Goal: Find contact information: Obtain details needed to contact an individual or organization

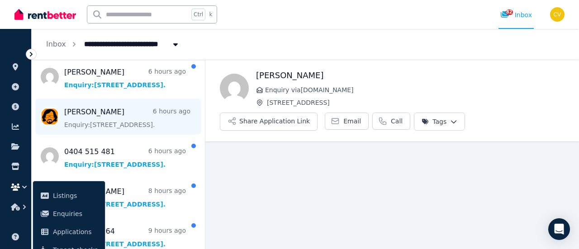
scroll to position [136, 0]
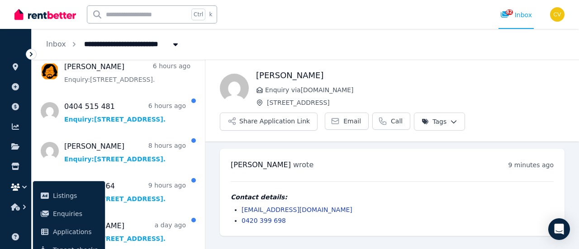
click at [361, 204] on div "Contact details: natashika75@gmail.com 0420 399 698" at bounding box center [392, 209] width 323 height 33
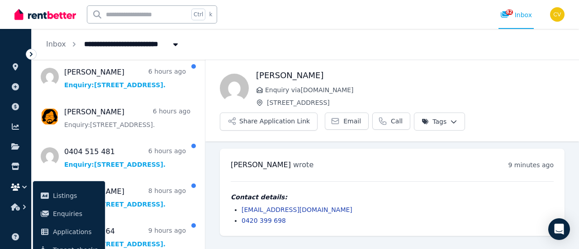
scroll to position [0, 0]
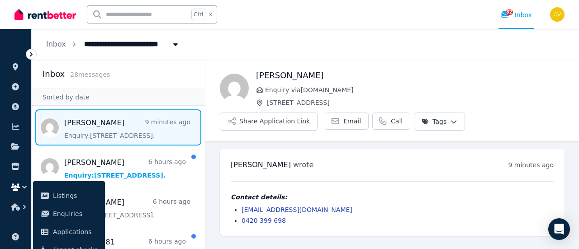
click at [138, 67] on div "Inbox 28 message s" at bounding box center [118, 74] width 173 height 29
click at [127, 74] on div "Inbox 28 message s" at bounding box center [119, 74] width 152 height 13
click at [100, 76] on span "28 message s" at bounding box center [90, 74] width 40 height 7
click at [100, 76] on div "Inbox" at bounding box center [119, 74] width 152 height 13
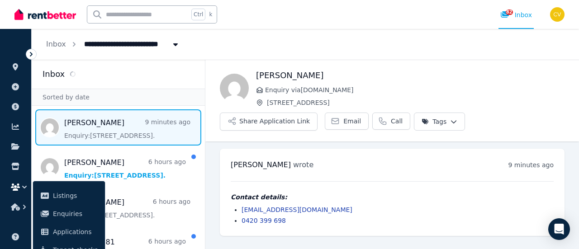
click at [158, 88] on div "Inbox" at bounding box center [118, 74] width 173 height 29
click at [388, 182] on hr at bounding box center [392, 182] width 323 height 0
click at [441, 78] on h1 "[PERSON_NAME]" at bounding box center [410, 75] width 309 height 13
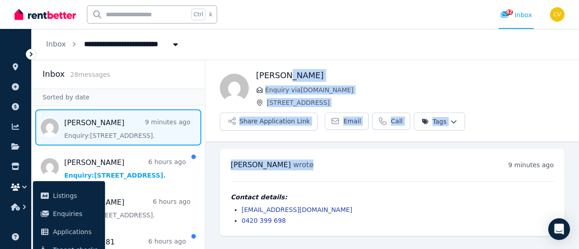
drag, startPoint x: 327, startPoint y: 62, endPoint x: 386, endPoint y: 171, distance: 123.9
click at [386, 171] on section "Back Natasha Enquiry via RealEstate.com.au 171 Storey Street, Maroubra Share Ap…" at bounding box center [392, 152] width 374 height 184
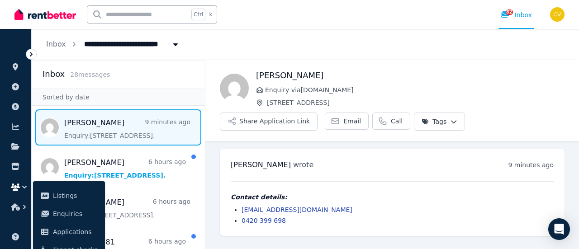
click at [386, 171] on div "Natasha wrote 9 minutes ago 6:36 pm on Mon, 11 Aug 2025 Contact details: natash…" at bounding box center [392, 192] width 345 height 87
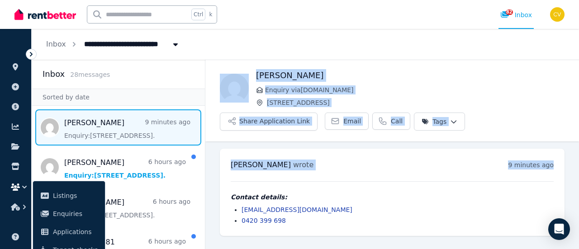
drag, startPoint x: 382, startPoint y: 172, endPoint x: 207, endPoint y: 66, distance: 204.6
click at [207, 66] on section "Back Natasha Enquiry via RealEstate.com.au 171 Storey Street, Maroubra Share Ap…" at bounding box center [392, 152] width 374 height 184
click at [249, 65] on div "Natasha Enquiry via RealEstate.com.au 171 Storey Street, Maroubra Share Applica…" at bounding box center [392, 100] width 374 height 81
drag, startPoint x: 248, startPoint y: 71, endPoint x: 327, endPoint y: 162, distance: 120.3
click at [327, 162] on section "Back Natasha Enquiry via RealEstate.com.au 171 Storey Street, Maroubra Share Ap…" at bounding box center [392, 152] width 374 height 184
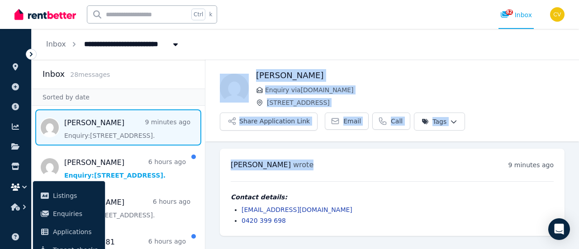
click at [327, 162] on div "Natasha wrote 9 minutes ago 6:36 pm on Mon, 11 Aug 2025" at bounding box center [392, 165] width 323 height 11
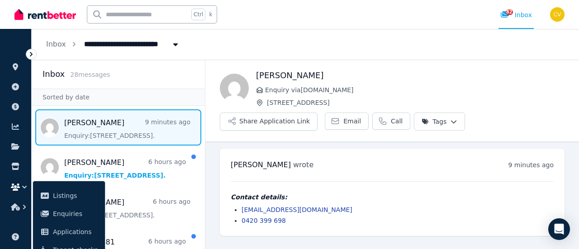
click at [351, 67] on div "Natasha Enquiry via RealEstate.com.au 171 Storey Street, Maroubra Share Applica…" at bounding box center [392, 100] width 374 height 81
click at [155, 77] on div "Inbox 28 message s" at bounding box center [119, 74] width 152 height 13
click at [14, 50] on span "ORGANISE" at bounding box center [21, 53] width 29 height 6
click at [24, 58] on ul "ORGANISE Properties Add property Payments Finance report Documents Marketplace …" at bounding box center [15, 127] width 31 height 179
click at [26, 57] on div at bounding box center [31, 54] width 11 height 11
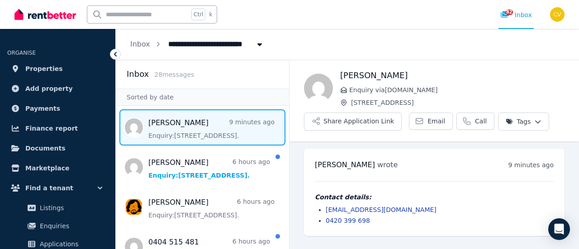
click at [114, 54] on icon at bounding box center [115, 54] width 9 height 9
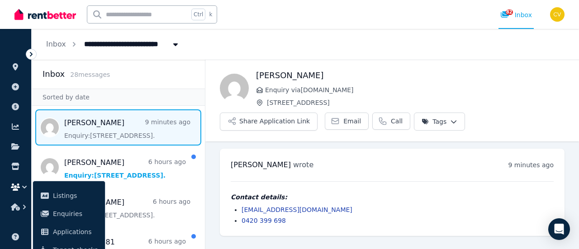
click at [335, 159] on div "Natasha wrote 9 minutes ago 6:36 pm on Mon, 11 Aug 2025 Contact details: natash…" at bounding box center [392, 192] width 345 height 87
click at [22, 207] on icon "button" at bounding box center [24, 207] width 9 height 9
click at [21, 210] on icon "button" at bounding box center [24, 207] width 9 height 9
click at [371, 157] on div "Natasha wrote 9 minutes ago 6:36 pm on Mon, 11 Aug 2025 Contact details: natash…" at bounding box center [392, 192] width 345 height 87
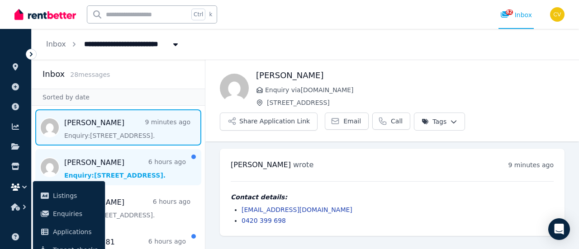
scroll to position [45, 0]
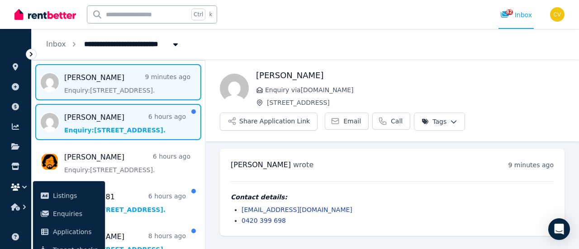
click at [154, 127] on span "Message list" at bounding box center [118, 122] width 173 height 36
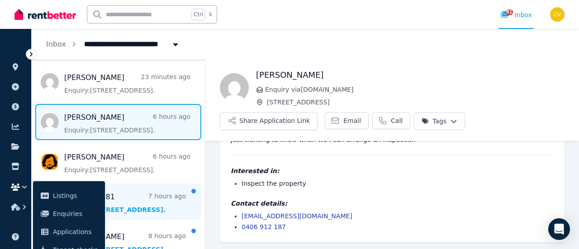
scroll to position [91, 0]
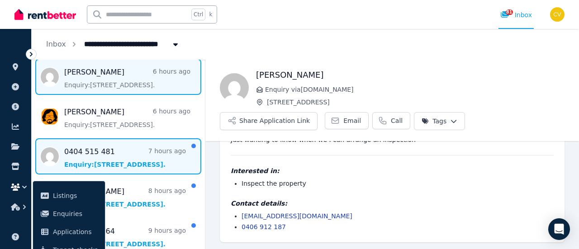
click at [152, 146] on span "Message list" at bounding box center [118, 157] width 173 height 36
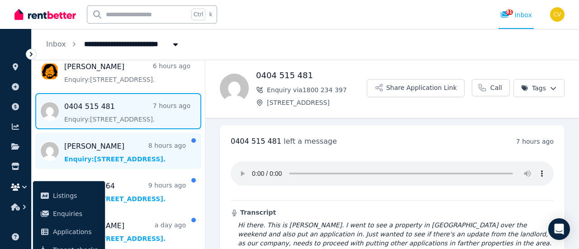
scroll to position [60, 0]
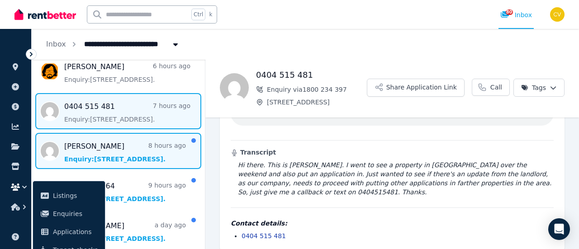
click at [134, 158] on span "Message list" at bounding box center [118, 151] width 173 height 36
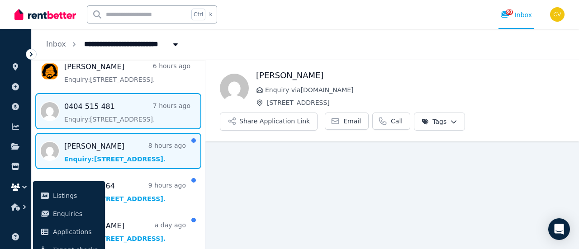
click at [138, 114] on span "Message list" at bounding box center [118, 111] width 173 height 36
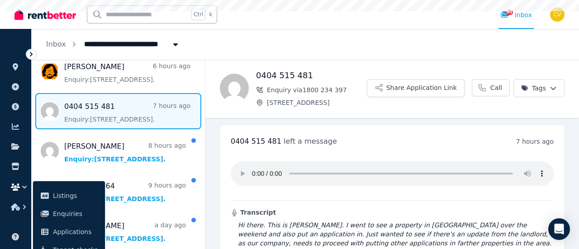
scroll to position [60, 0]
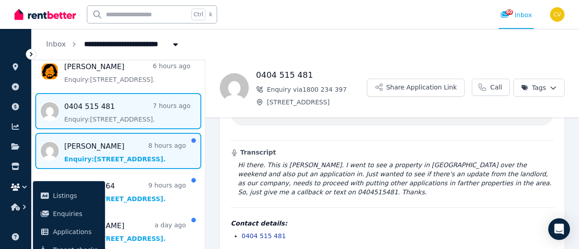
click at [129, 143] on span "Message list" at bounding box center [118, 151] width 173 height 36
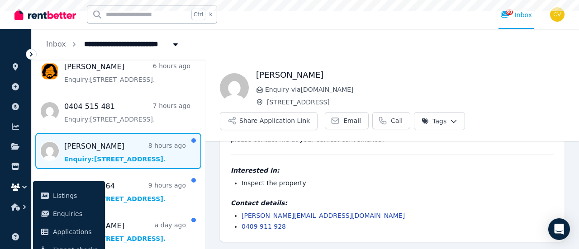
scroll to position [52, 0]
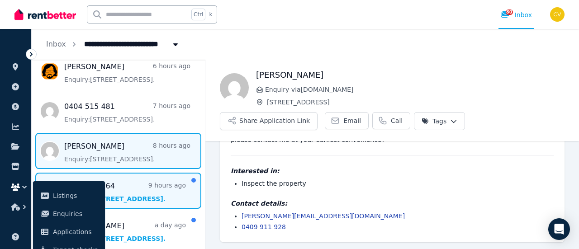
click at [154, 176] on span "Message list" at bounding box center [118, 191] width 173 height 36
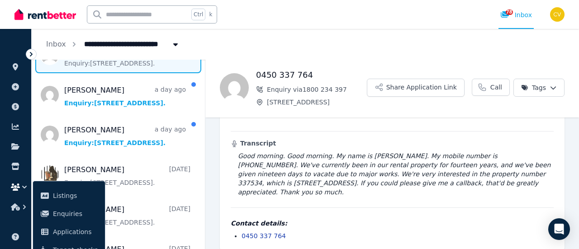
scroll to position [24, 0]
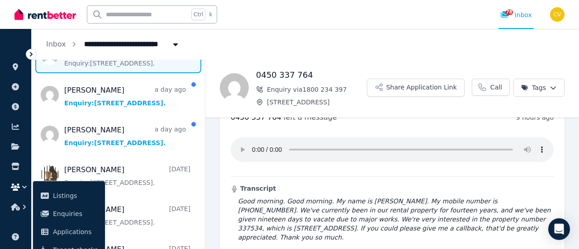
click at [405, 189] on h3 "Transcript" at bounding box center [392, 188] width 323 height 9
drag, startPoint x: 318, startPoint y: 77, endPoint x: 257, endPoint y: 76, distance: 61.1
click at [257, 76] on h1 "0450 337 764" at bounding box center [311, 75] width 111 height 13
drag, startPoint x: 377, startPoint y: 185, endPoint x: 365, endPoint y: 177, distance: 14.3
click at [376, 185] on h3 "Transcript" at bounding box center [392, 188] width 323 height 9
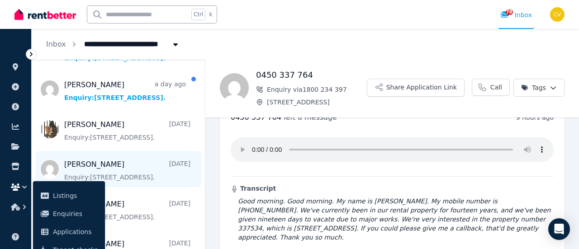
scroll to position [453, 0]
